Goal: Task Accomplishment & Management: Complete application form

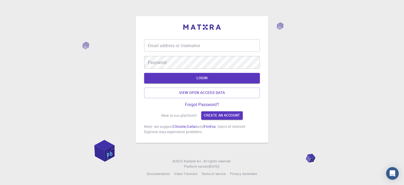
click at [188, 47] on input "Email address or Username" at bounding box center [202, 45] width 116 height 13
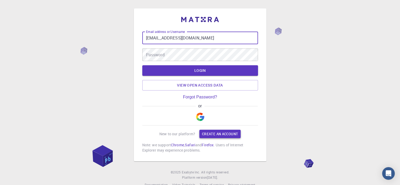
type input "[EMAIL_ADDRESS][DOMAIN_NAME]"
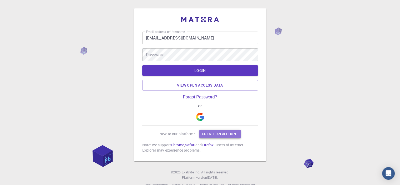
click at [209, 133] on link "Create an account" at bounding box center [219, 134] width 41 height 8
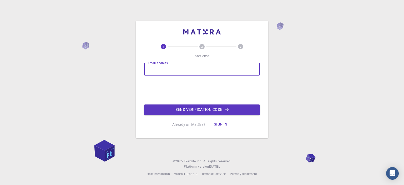
click at [172, 70] on input "Email address" at bounding box center [202, 69] width 116 height 13
type input "myasar.ibrahim@uod.ac"
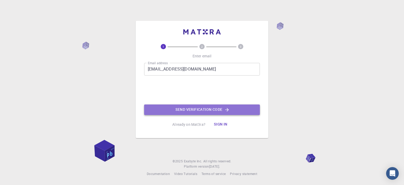
click at [198, 111] on button "Send verification code" at bounding box center [202, 109] width 116 height 11
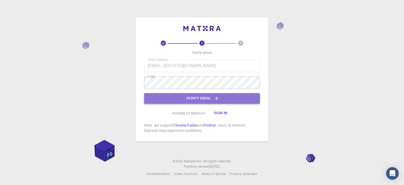
click at [183, 98] on button "Verify email" at bounding box center [202, 98] width 116 height 11
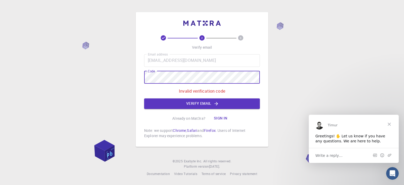
click at [186, 104] on button "Verify email" at bounding box center [202, 103] width 116 height 11
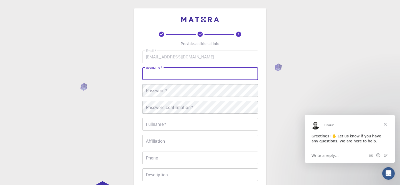
click at [179, 73] on input "username   *" at bounding box center [200, 73] width 116 height 13
type input "M"
type input "myasar"
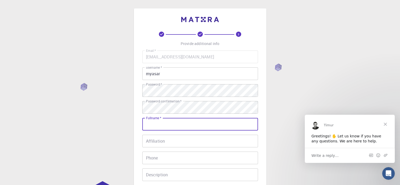
click at [158, 122] on input "Fullname   *" at bounding box center [200, 124] width 116 height 13
click at [158, 123] on input "Fullname   *" at bounding box center [200, 124] width 116 height 13
type input "[PERSON_NAME]. [PERSON_NAME]"
type input "07504570162"
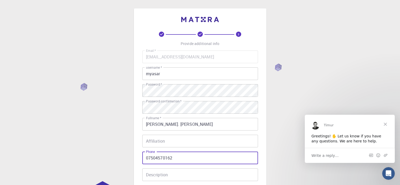
drag, startPoint x: 177, startPoint y: 161, endPoint x: 137, endPoint y: 159, distance: 40.0
click at [137, 159] on div "3 Provide additional info Email   * myasar.ibrahim@uod.ac Email   * username   …" at bounding box center [200, 120] width 133 height 225
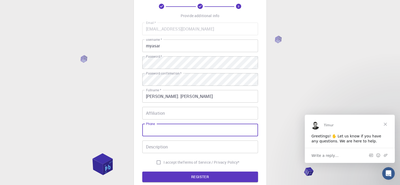
scroll to position [79, 0]
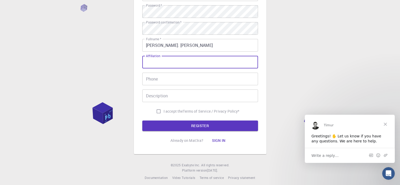
click at [163, 63] on input "Affiliation" at bounding box center [200, 62] width 116 height 13
click at [153, 63] on input "Asoc. prof." at bounding box center [200, 62] width 116 height 13
click at [151, 63] on input "Asoc. prof." at bounding box center [200, 62] width 116 height 13
click at [155, 63] on input "Asoc. prof." at bounding box center [200, 62] width 116 height 13
drag, startPoint x: 162, startPoint y: 62, endPoint x: 146, endPoint y: 63, distance: 15.6
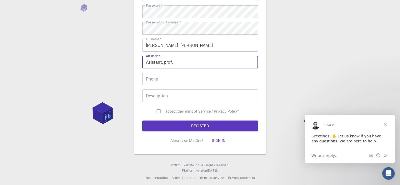
click at [146, 63] on input "Asistant. prof." at bounding box center [200, 62] width 116 height 13
drag, startPoint x: 174, startPoint y: 62, endPoint x: 169, endPoint y: 63, distance: 5.1
click at [173, 62] on input "Asistant. prof." at bounding box center [200, 62] width 116 height 13
click at [162, 63] on input "Asistant. prof." at bounding box center [200, 62] width 116 height 13
click at [157, 62] on input "Asistant prof." at bounding box center [200, 62] width 116 height 13
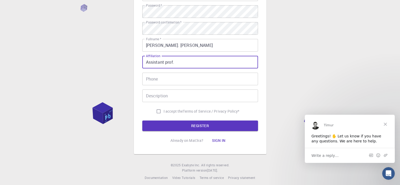
click at [175, 64] on input "Assistant prof." at bounding box center [200, 62] width 116 height 13
type input "Assistant prof."
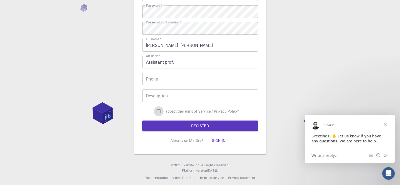
click at [159, 111] on input "I accept the Terms of Service / Privacy Policy *" at bounding box center [159, 111] width 10 height 10
checkbox input "true"
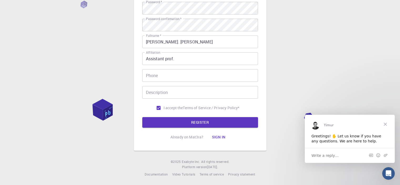
scroll to position [83, 0]
click at [173, 120] on button "REGISTER" at bounding box center [200, 122] width 116 height 11
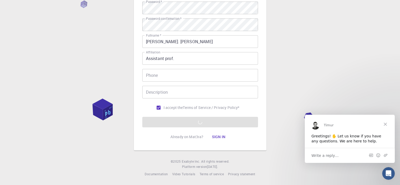
click at [215, 137] on button "Sign in" at bounding box center [218, 136] width 22 height 11
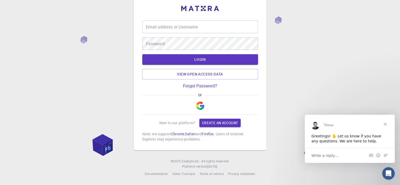
scroll to position [11, 0]
type input "myasar.ibrahim@uod.ac"
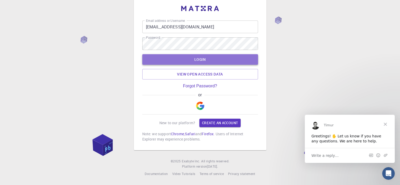
click at [204, 59] on button "LOGIN" at bounding box center [200, 59] width 116 height 11
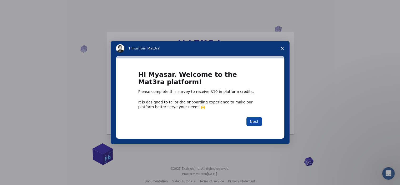
click at [255, 123] on button "Next" at bounding box center [254, 121] width 16 height 9
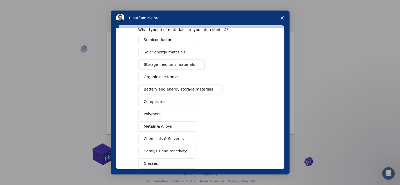
scroll to position [53, 0]
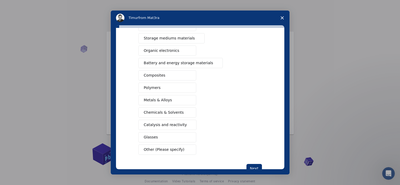
click at [186, 113] on span "Intercom messenger" at bounding box center [188, 112] width 4 height 4
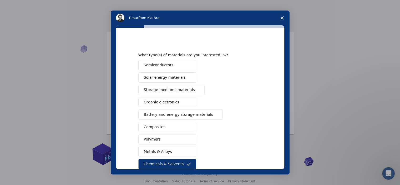
scroll to position [0, 0]
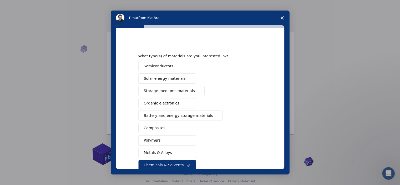
click at [183, 79] on button "Solar energy materials" at bounding box center [167, 78] width 58 height 10
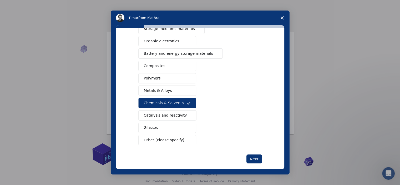
scroll to position [67, 0]
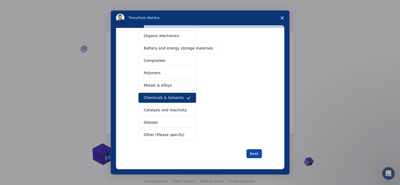
click at [250, 151] on button "Next" at bounding box center [254, 153] width 16 height 9
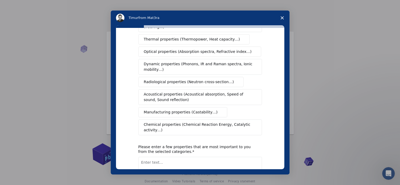
scroll to position [0, 0]
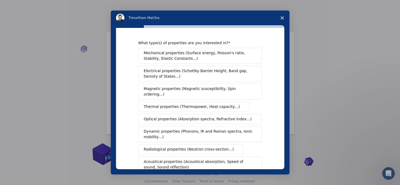
click at [176, 74] on span "Electrical properties (Schottky Barrier Height, Band gap, Density of States…)" at bounding box center [198, 73] width 109 height 11
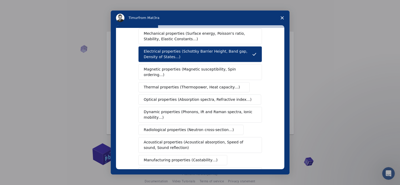
scroll to position [26, 0]
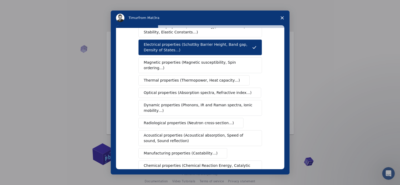
click at [174, 90] on span "Optical properties (Absorption spectra, Refractive index…)" at bounding box center [198, 93] width 108 height 6
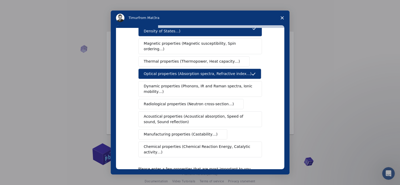
scroll to position [53, 0]
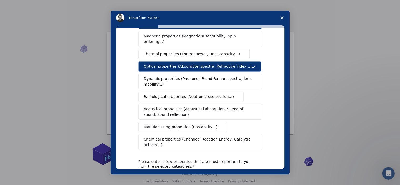
click at [195, 78] on span "Dynamic properties (Phonons, IR and Raman spectra, Ionic mobility…)" at bounding box center [198, 81] width 109 height 11
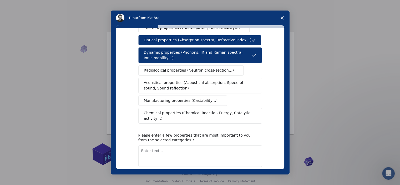
scroll to position [95, 0]
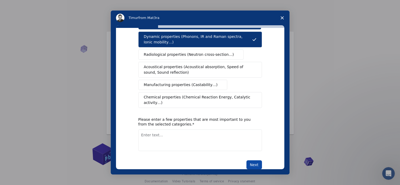
click at [251, 160] on button "Next" at bounding box center [254, 164] width 16 height 9
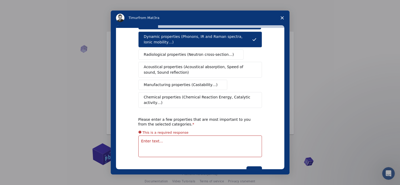
click at [152, 135] on textarea "Enter text..." at bounding box center [200, 146] width 124 height 22
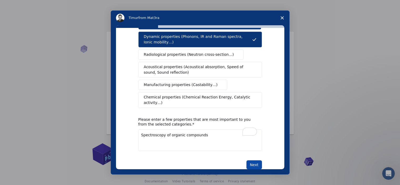
type textarea "Spectroscopy of organic compounds"
click at [250, 160] on button "Next" at bounding box center [254, 164] width 16 height 9
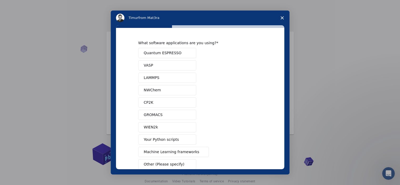
scroll to position [30, 0]
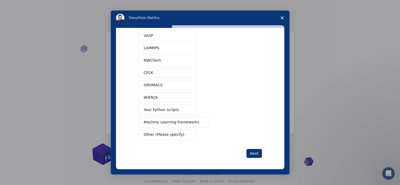
click at [171, 132] on span "Other (Please specify)" at bounding box center [164, 135] width 40 height 6
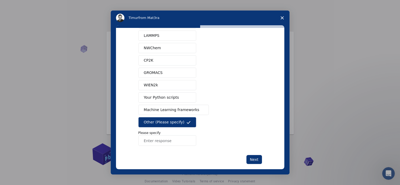
scroll to position [48, 0]
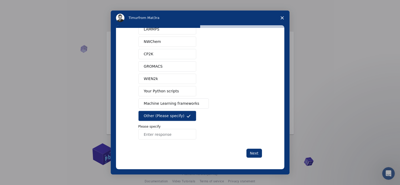
click at [152, 136] on input "Enter response" at bounding box center [167, 134] width 58 height 11
type input "Gaussian"
click at [251, 151] on button "Next" at bounding box center [254, 153] width 16 height 9
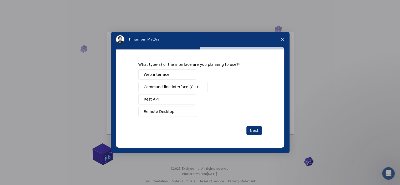
click at [171, 74] on button "Web interface" at bounding box center [167, 74] width 58 height 10
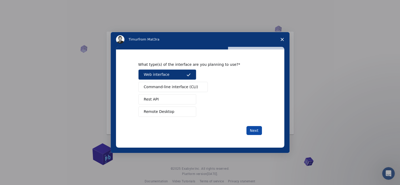
click at [258, 129] on button "Next" at bounding box center [254, 130] width 16 height 9
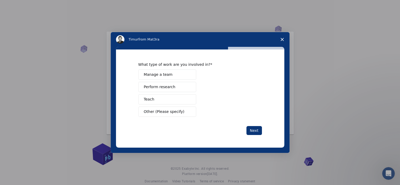
click at [179, 88] on button "Perform research" at bounding box center [167, 87] width 58 height 10
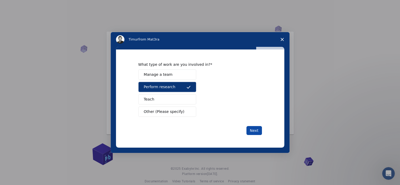
click at [251, 131] on button "Next" at bounding box center [254, 130] width 16 height 9
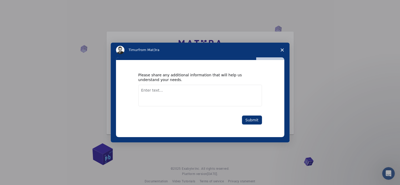
click at [146, 92] on textarea "Enter text..." at bounding box center [200, 96] width 124 height 22
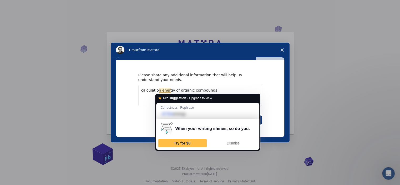
type textarea "calculation energy of organic compounds"
click at [269, 107] on div "Please share any additional information that will help us understand your needs…" at bounding box center [200, 98] width 168 height 77
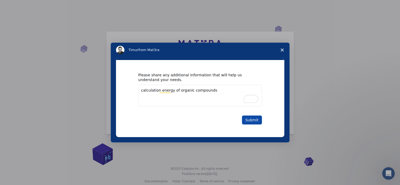
click at [257, 119] on button "Submit" at bounding box center [252, 119] width 20 height 9
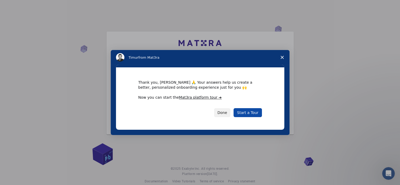
click at [249, 111] on link "Start a Tour" at bounding box center [248, 112] width 28 height 9
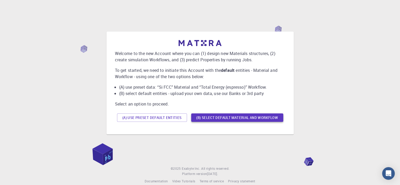
click at [228, 118] on button "(B) Select default material and workflow" at bounding box center [237, 117] width 92 height 8
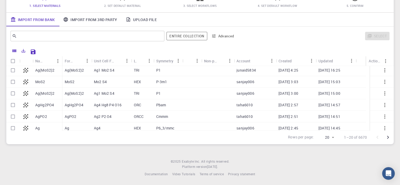
scroll to position [167, 0]
